Goal: Register for event/course

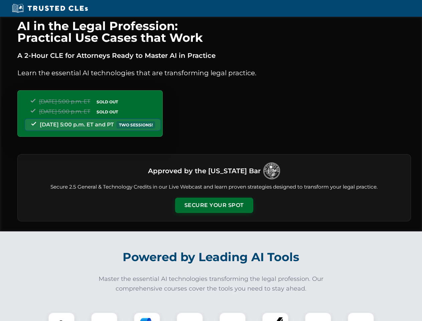
click at [214, 205] on button "Secure Your Spot" at bounding box center [214, 205] width 78 height 15
click at [62, 317] on img at bounding box center [61, 325] width 19 height 19
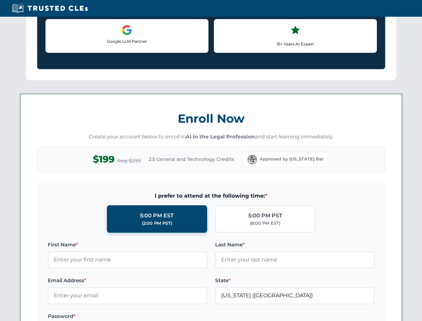
click at [147, 317] on label "Password *" at bounding box center [128, 316] width 160 height 8
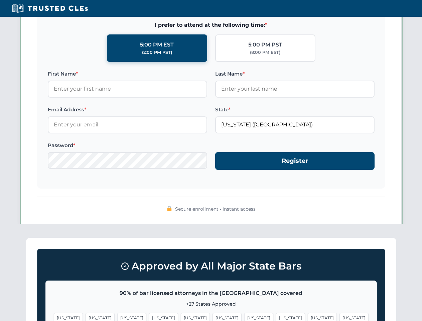
click at [308, 317] on span "[US_STATE]" at bounding box center [322, 318] width 29 height 10
